Goal: Task Accomplishment & Management: Manage account settings

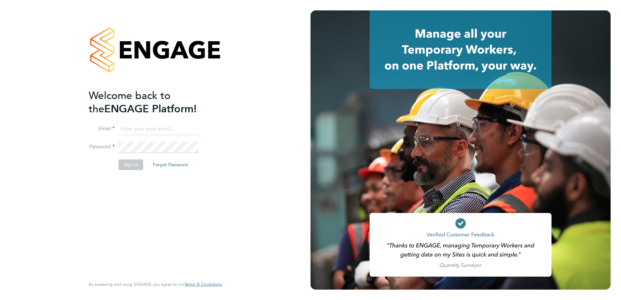
type input "[EMAIL_ADDRESS][PERSON_NAME][DOMAIN_NAME]"
click at [136, 140] on li "Email [PERSON_NAME][EMAIL_ADDRESS][PERSON_NAME][DOMAIN_NAME]" at bounding box center [152, 132] width 127 height 18
click at [131, 162] on button "Sign In" at bounding box center [130, 164] width 25 height 10
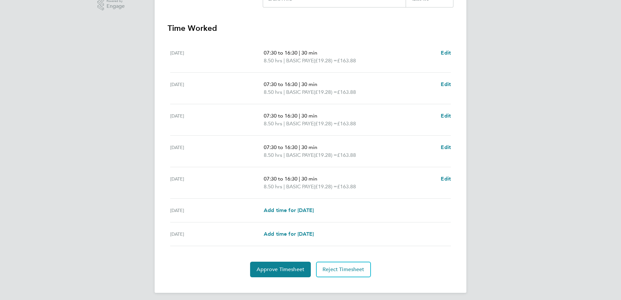
scroll to position [174, 0]
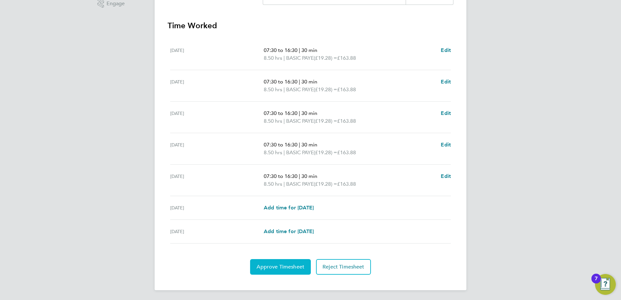
click at [291, 266] on span "Approve Timesheet" at bounding box center [280, 267] width 48 height 6
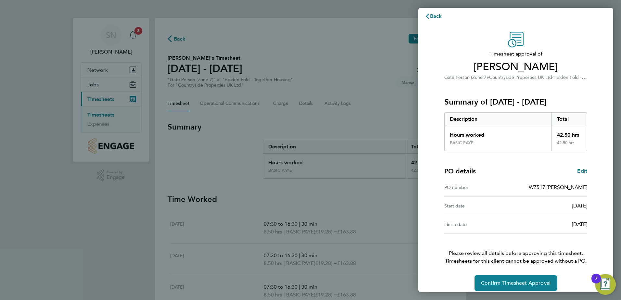
scroll to position [11, 0]
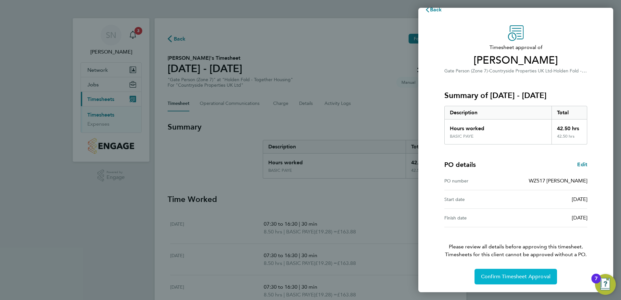
click at [519, 275] on span "Confirm Timesheet Approval" at bounding box center [515, 276] width 69 height 6
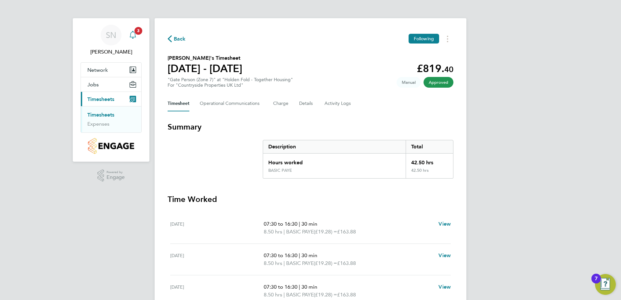
click at [137, 32] on span "3" at bounding box center [138, 31] width 8 height 8
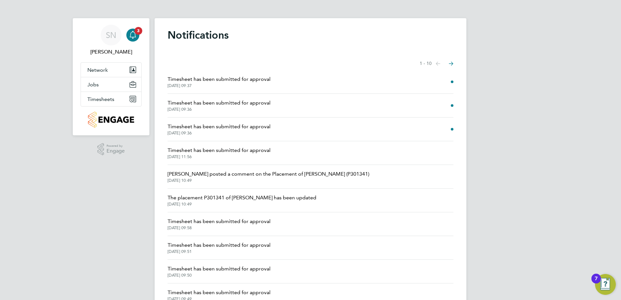
click at [258, 78] on span "Timesheet has been submitted for approval" at bounding box center [219, 79] width 103 height 8
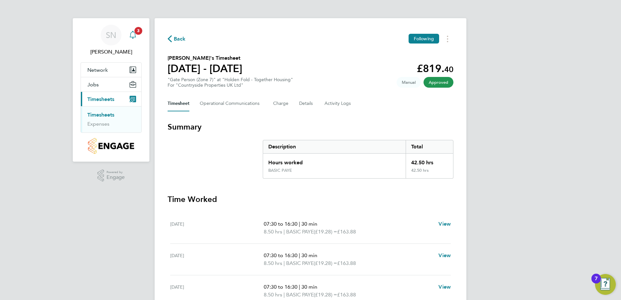
click at [138, 32] on span "3" at bounding box center [138, 31] width 8 height 8
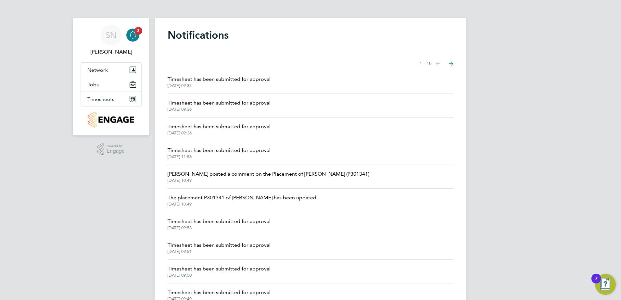
click at [233, 104] on span "Timesheet has been submitted for approval" at bounding box center [219, 103] width 103 height 8
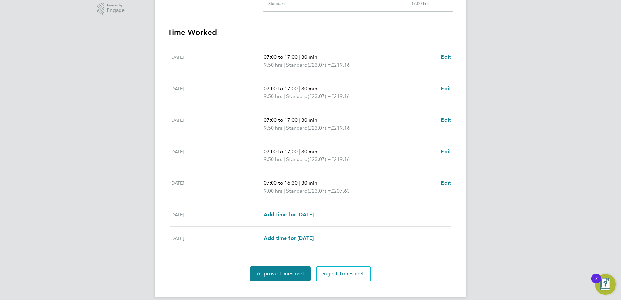
scroll to position [174, 0]
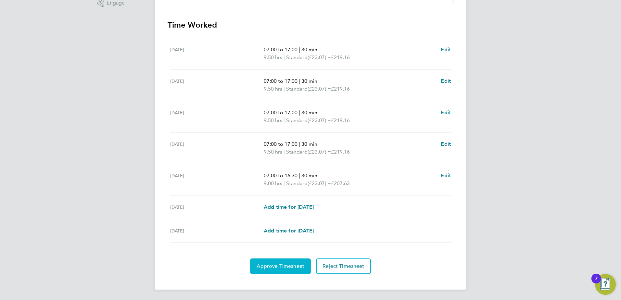
click at [302, 265] on span "Approve Timesheet" at bounding box center [280, 266] width 48 height 6
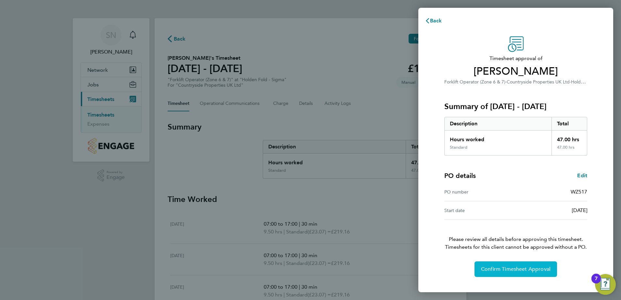
click at [505, 265] on button "Confirm Timesheet Approval" at bounding box center [515, 269] width 82 height 16
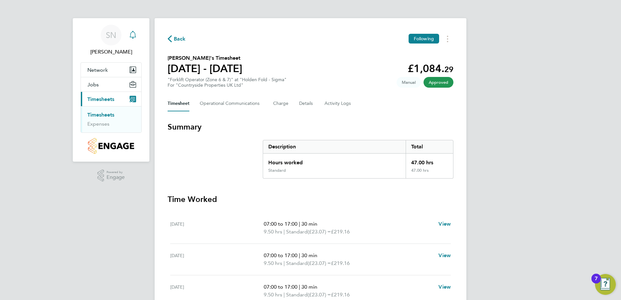
click at [135, 33] on icon "Main navigation" at bounding box center [133, 35] width 8 height 8
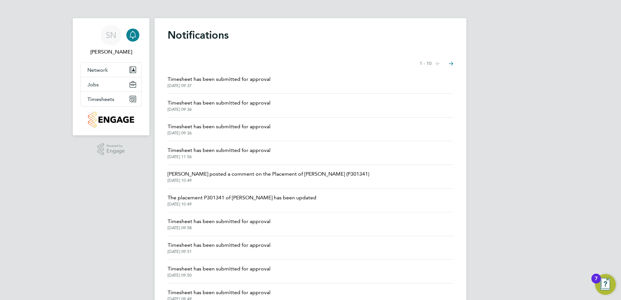
click at [231, 127] on span "Timesheet has been submitted for approval" at bounding box center [219, 127] width 103 height 8
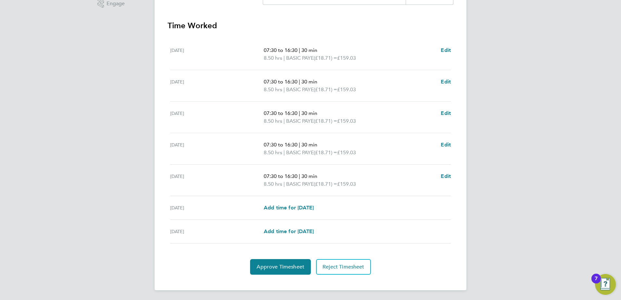
scroll to position [174, 0]
click at [294, 266] on span "Approve Timesheet" at bounding box center [280, 266] width 48 height 6
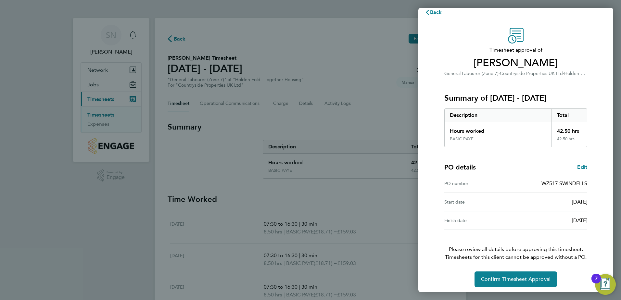
scroll to position [11, 0]
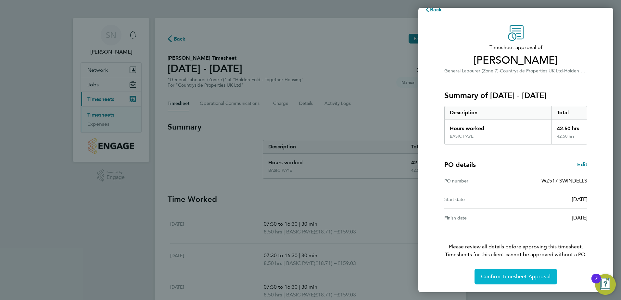
click at [525, 274] on span "Confirm Timesheet Approval" at bounding box center [515, 276] width 69 height 6
